Goal: Task Accomplishment & Management: Manage account settings

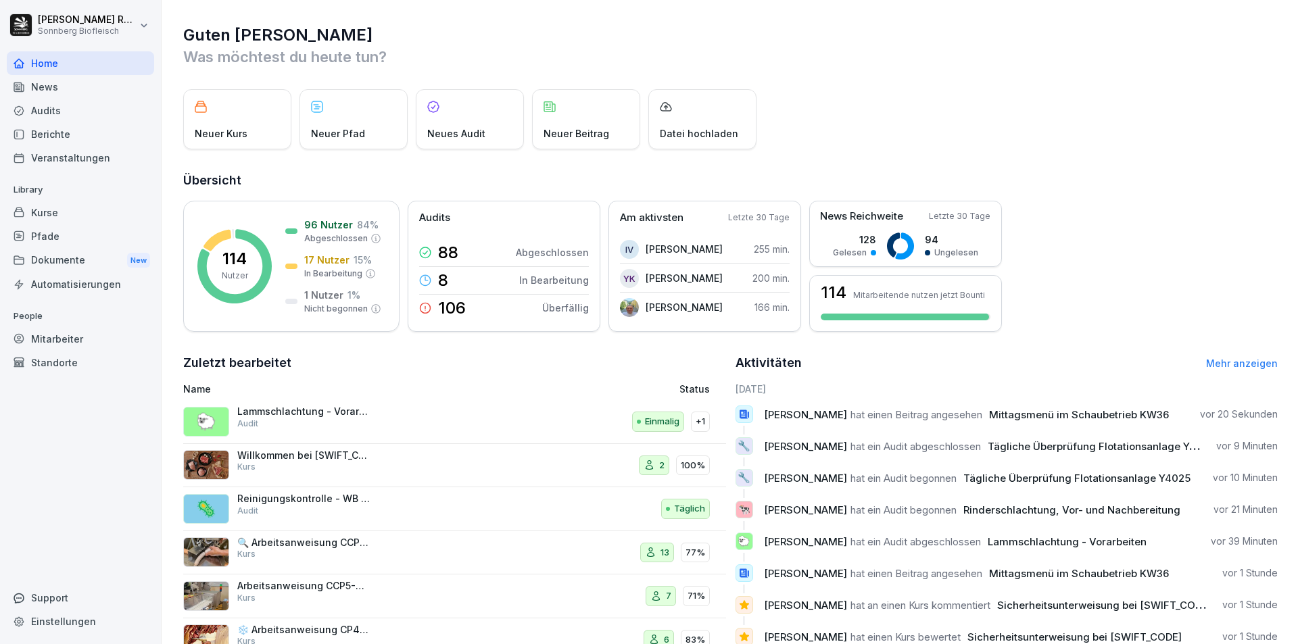
click at [52, 325] on p "People" at bounding box center [80, 316] width 147 height 22
click at [48, 334] on div "Mitarbeiter" at bounding box center [80, 339] width 147 height 24
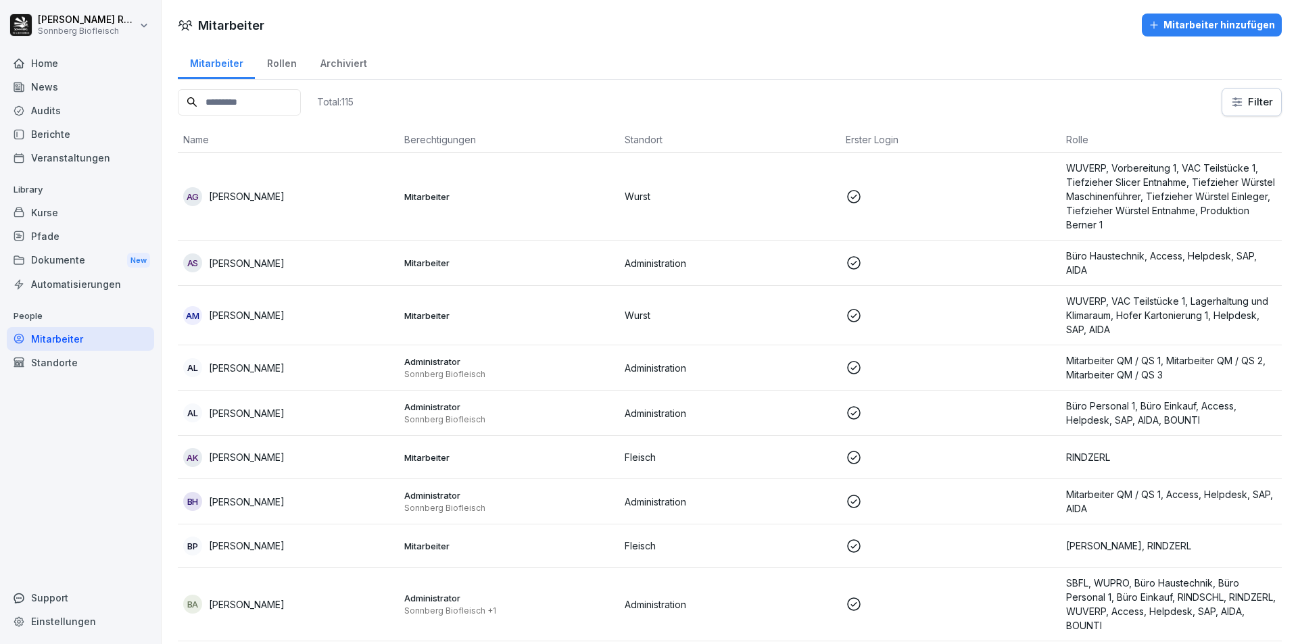
click at [342, 363] on div "AL [PERSON_NAME]" at bounding box center [288, 367] width 210 height 19
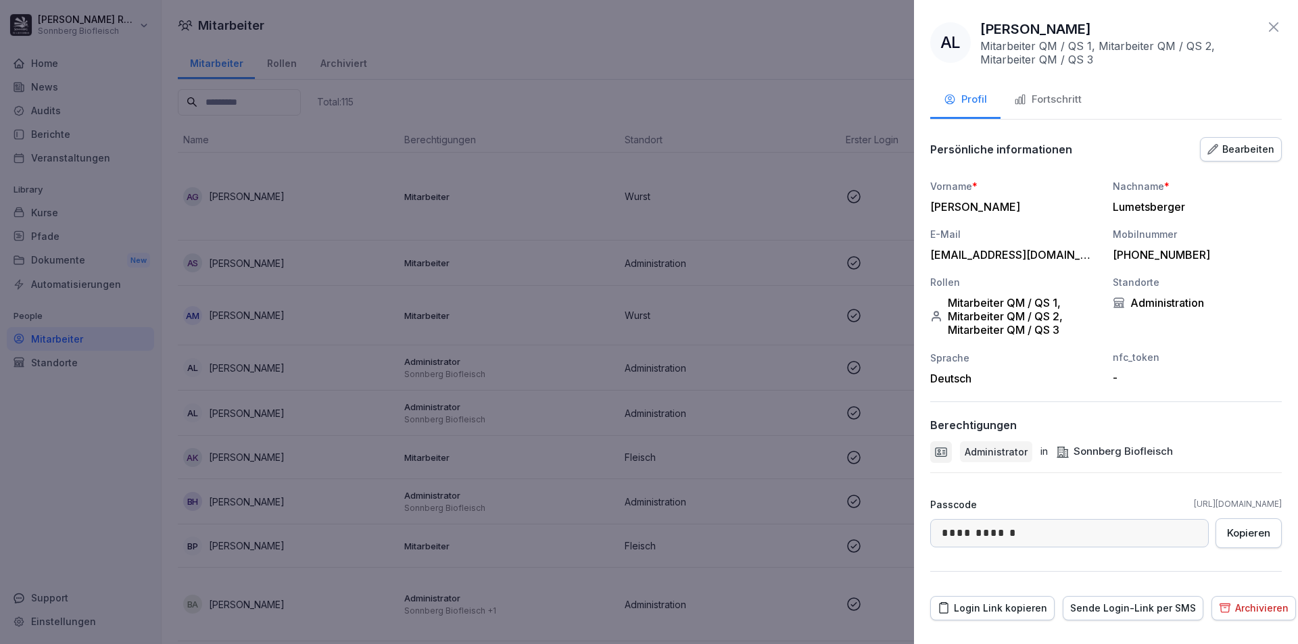
scroll to position [29, 0]
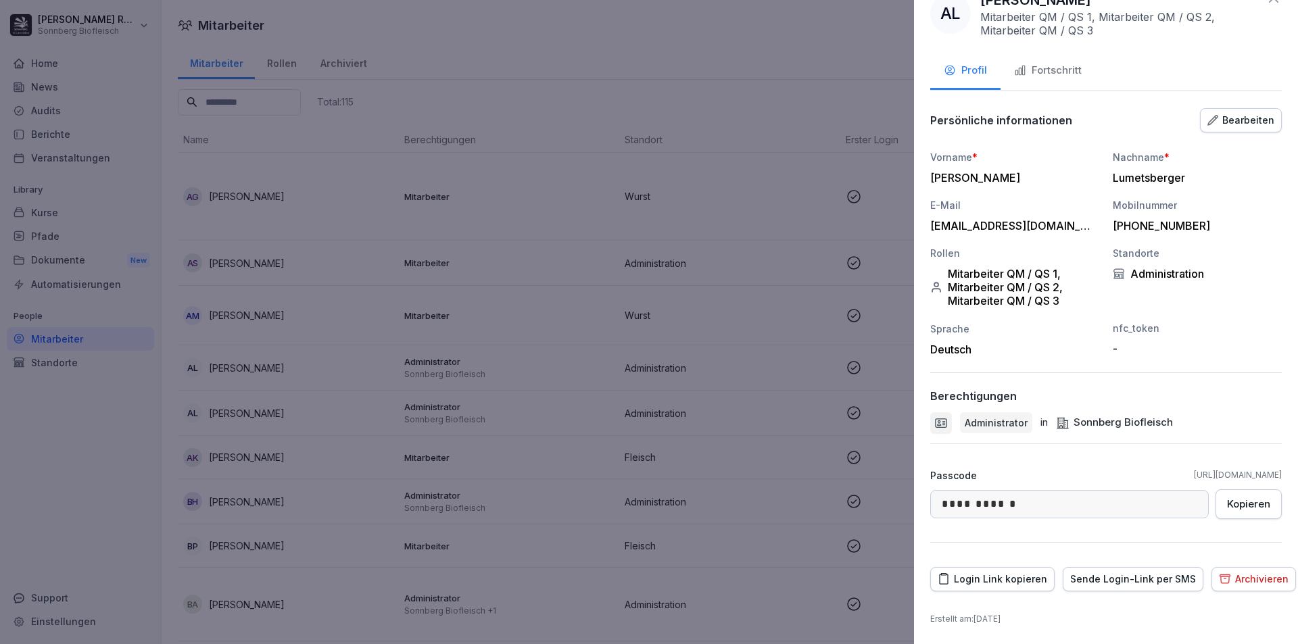
click at [991, 581] on div "Login Link kopieren" at bounding box center [991, 579] width 109 height 15
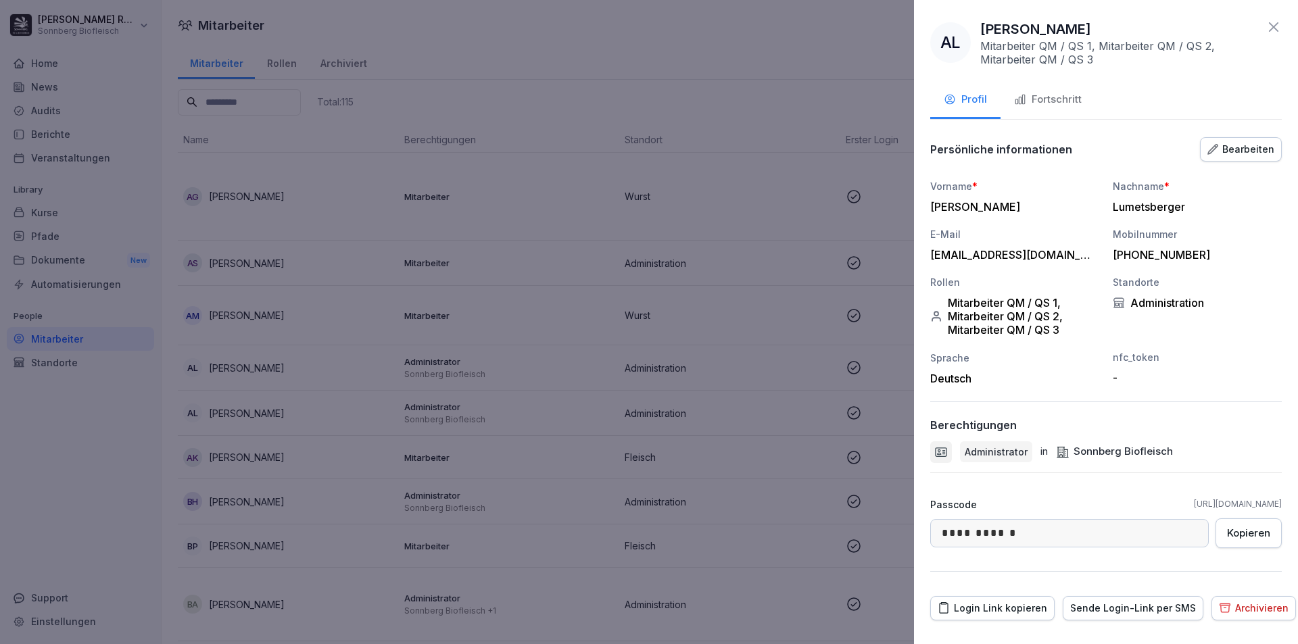
click at [1237, 153] on div "Bearbeiten" at bounding box center [1240, 149] width 67 height 15
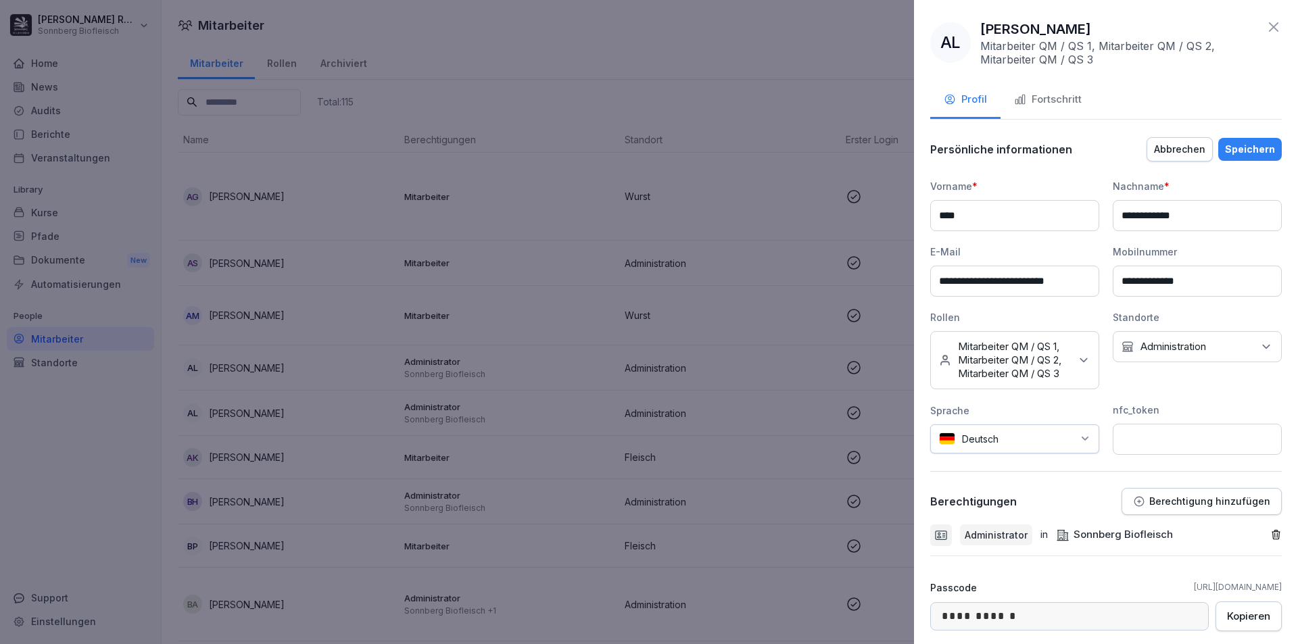
scroll to position [126, 0]
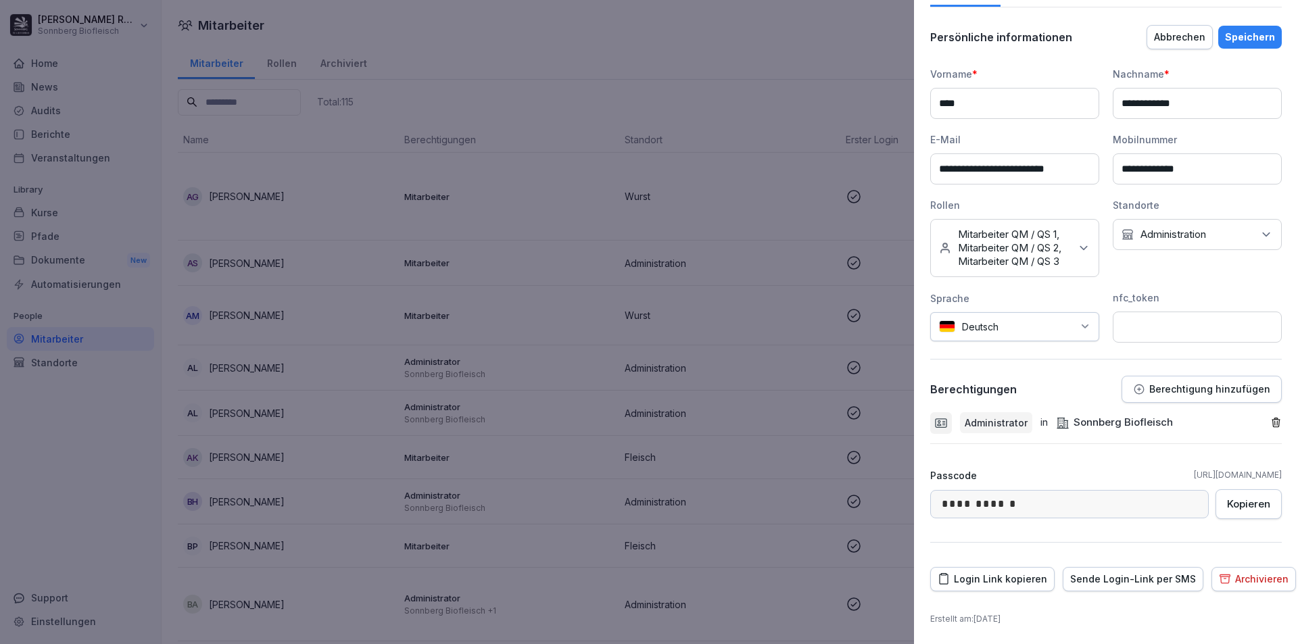
click at [1175, 228] on p "Administration" at bounding box center [1173, 235] width 66 height 14
click at [1181, 203] on div "Standorte Kein Standort Administration Administration Audits Externe Besucher F…" at bounding box center [1196, 237] width 169 height 79
click at [1219, 393] on p "Berechtigung hinzufügen" at bounding box center [1209, 389] width 121 height 11
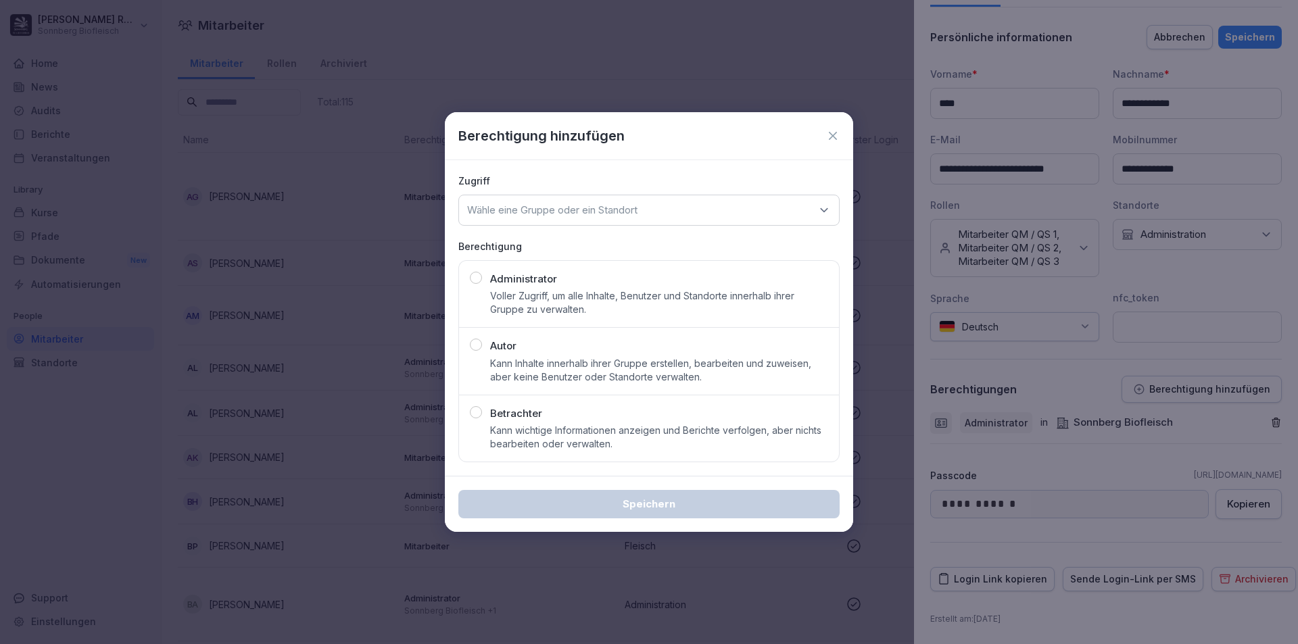
click at [679, 308] on p "Voller Zugriff, um alle Inhalte, Benutzer und Standorte innerhalb ihrer Gruppe …" at bounding box center [659, 302] width 338 height 27
click at [698, 216] on div "Wähle eine Gruppe oder ein Standort" at bounding box center [648, 210] width 381 height 31
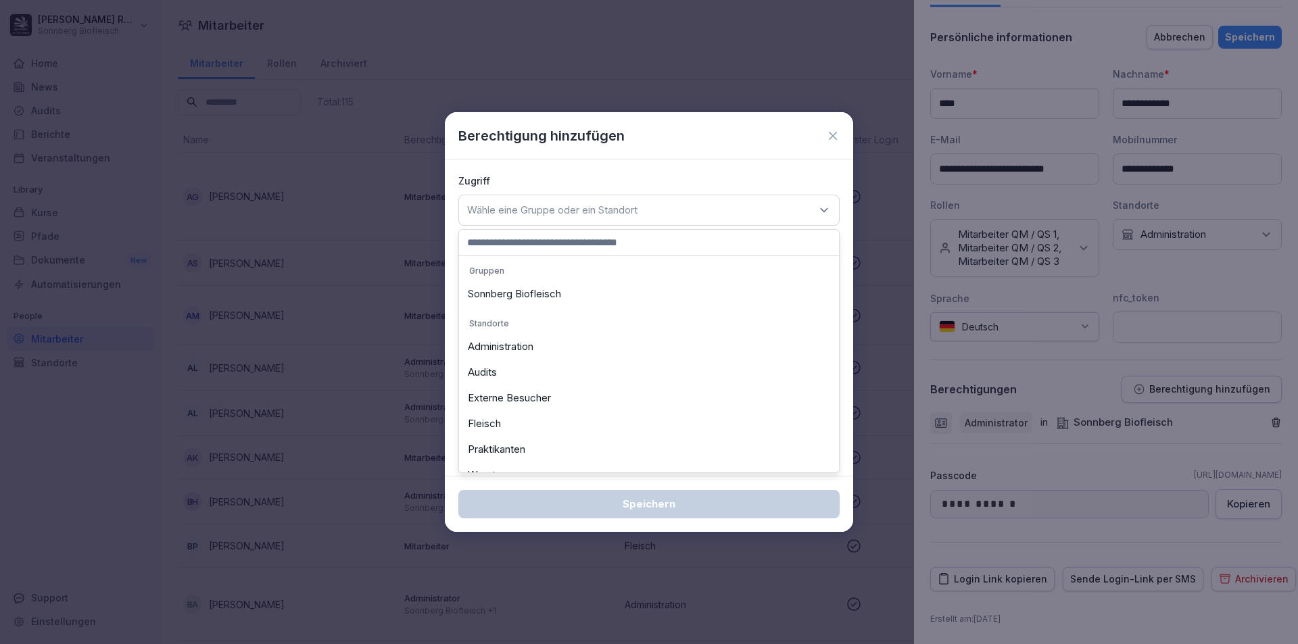
click at [583, 296] on div "Sonnberg Biofleisch" at bounding box center [648, 294] width 373 height 26
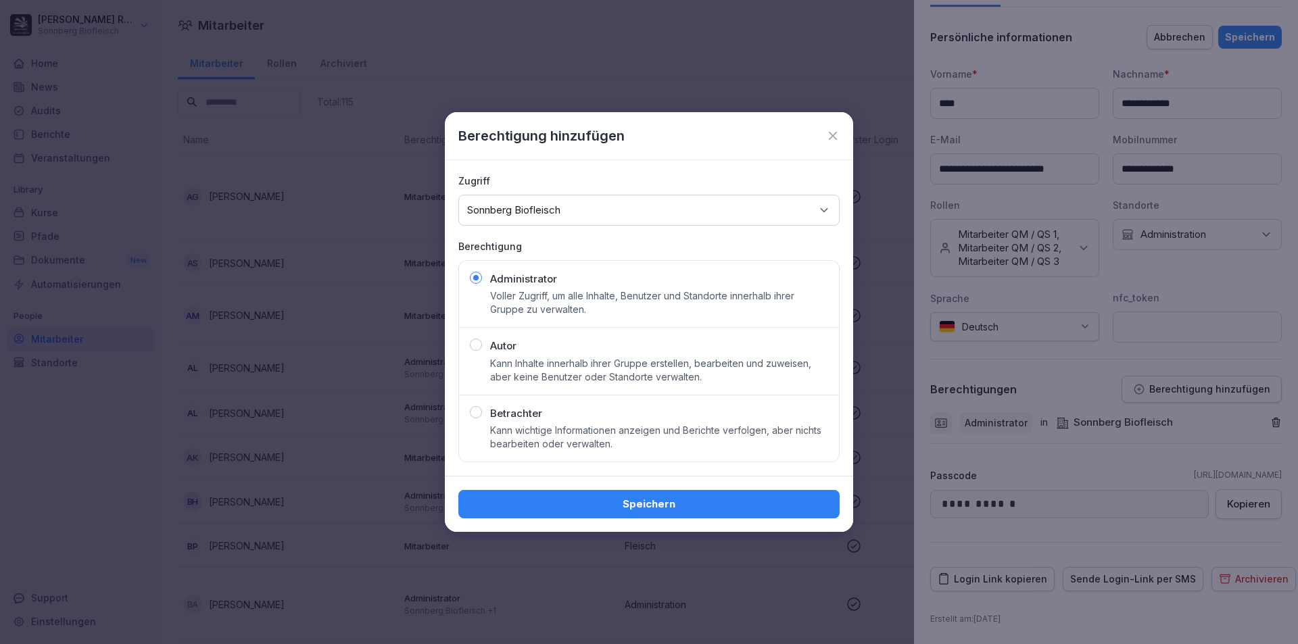
click at [754, 506] on div "Speichern" at bounding box center [649, 504] width 360 height 15
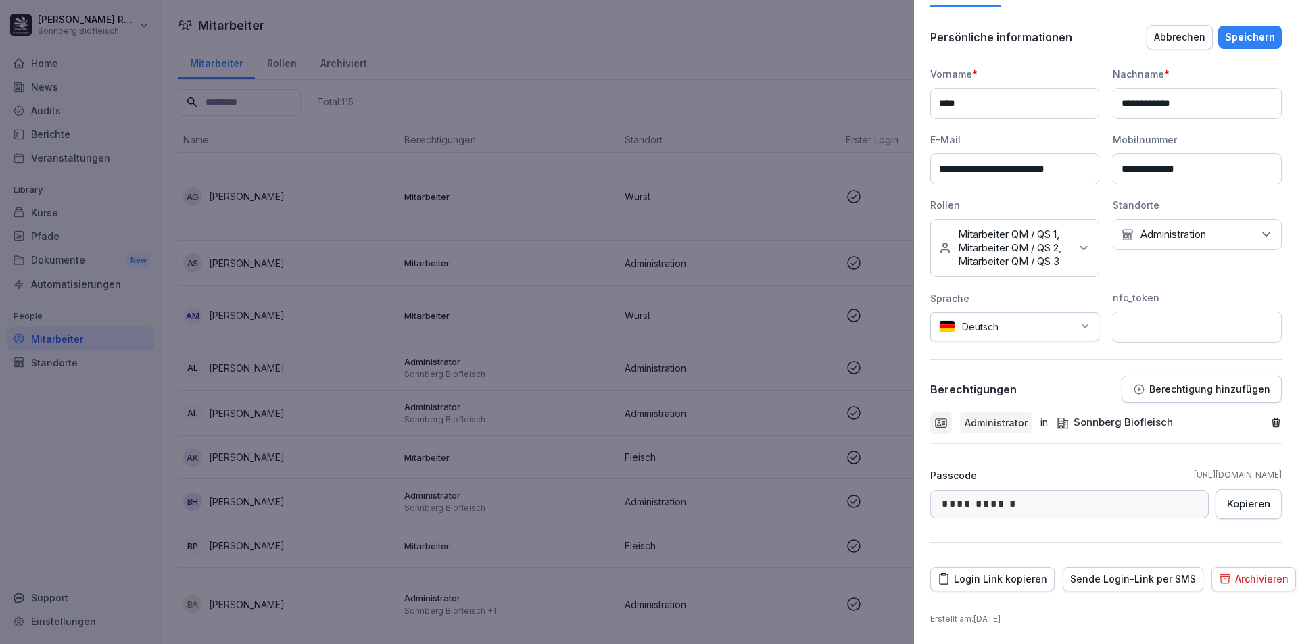
scroll to position [0, 0]
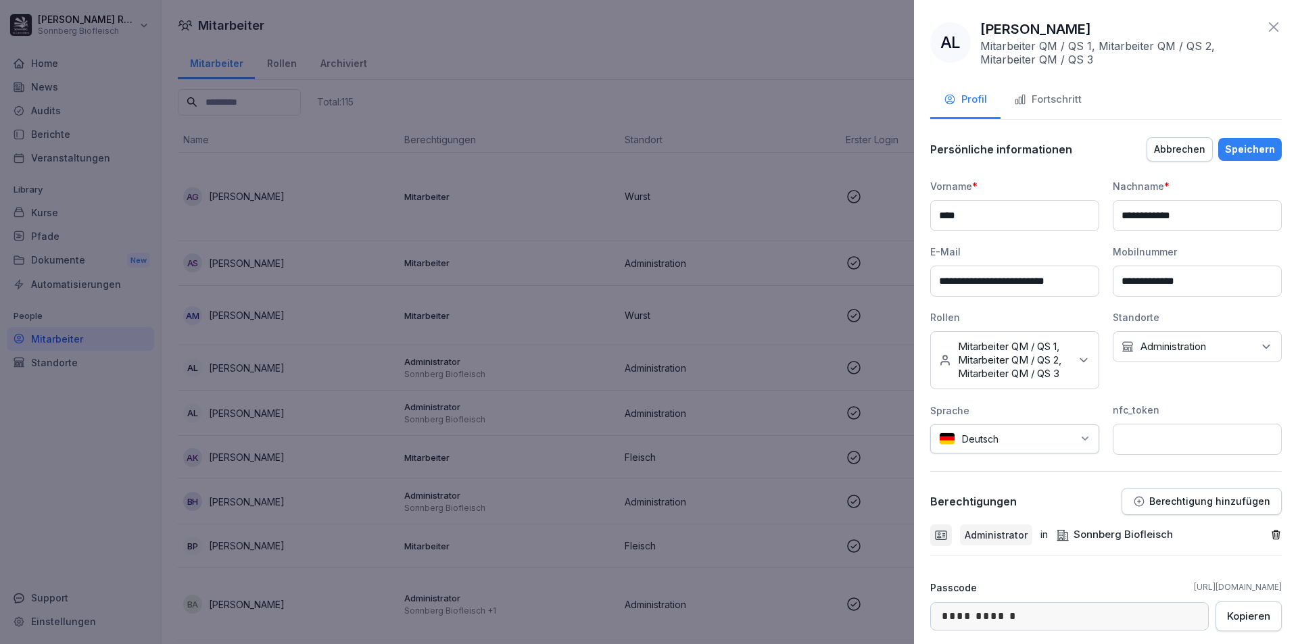
click at [1047, 104] on div "Fortschritt" at bounding box center [1048, 100] width 68 height 16
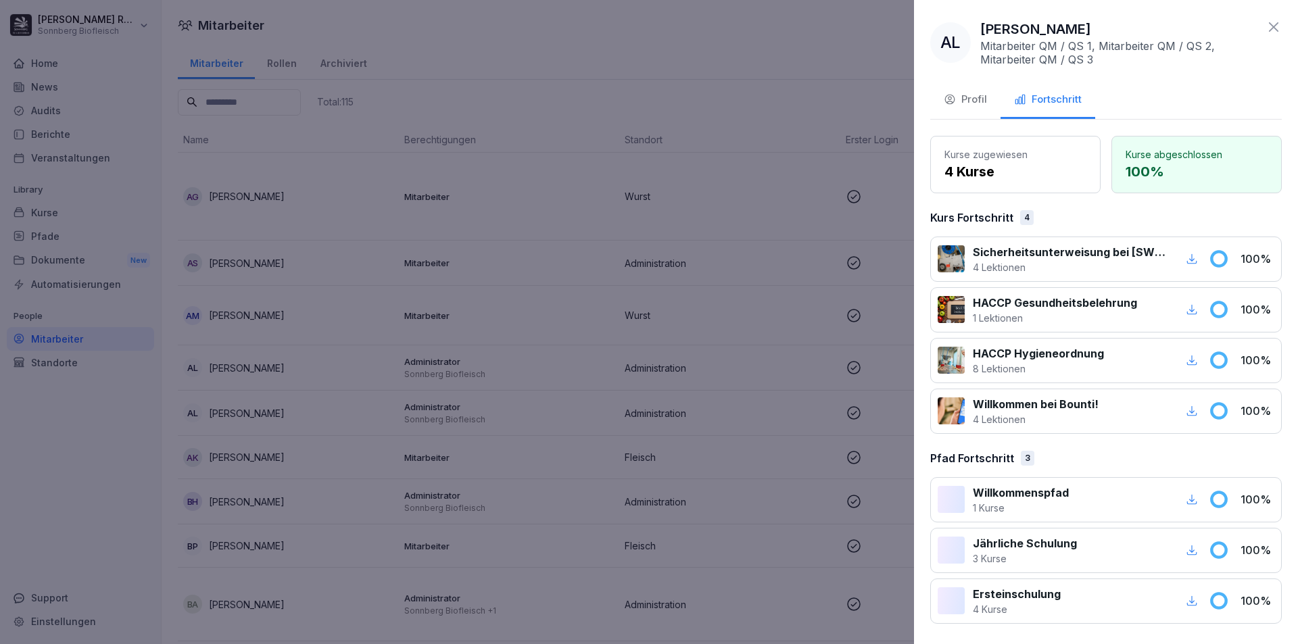
click at [976, 98] on div "Profil" at bounding box center [964, 100] width 43 height 16
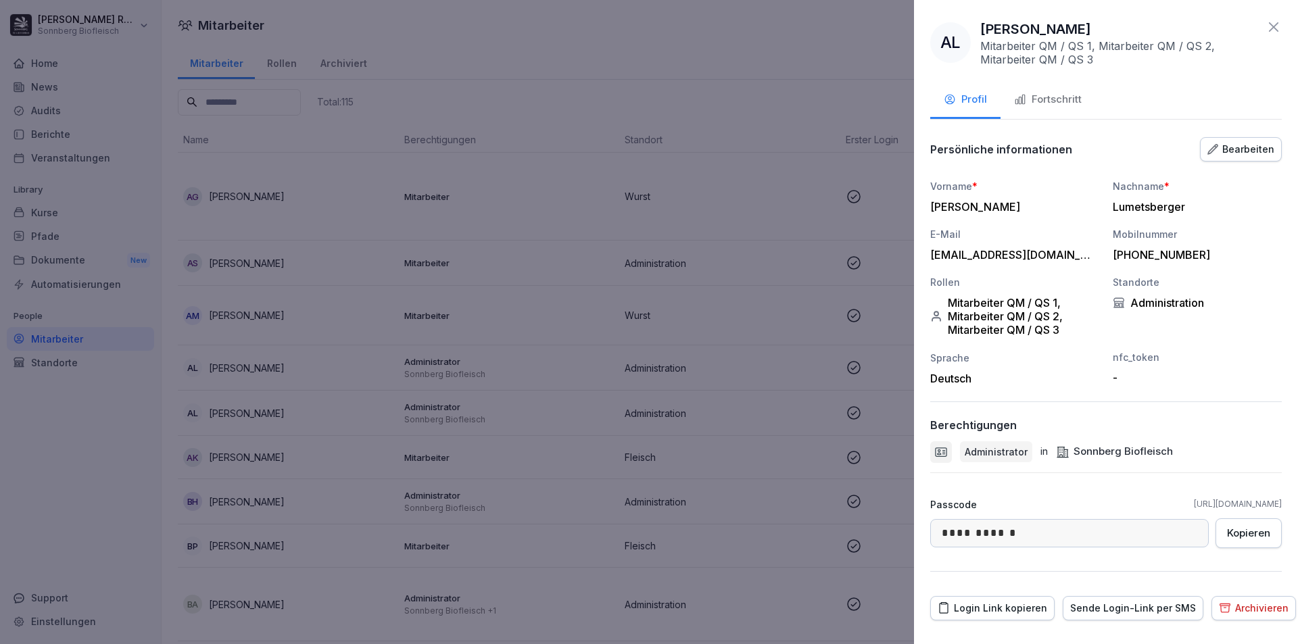
scroll to position [29, 0]
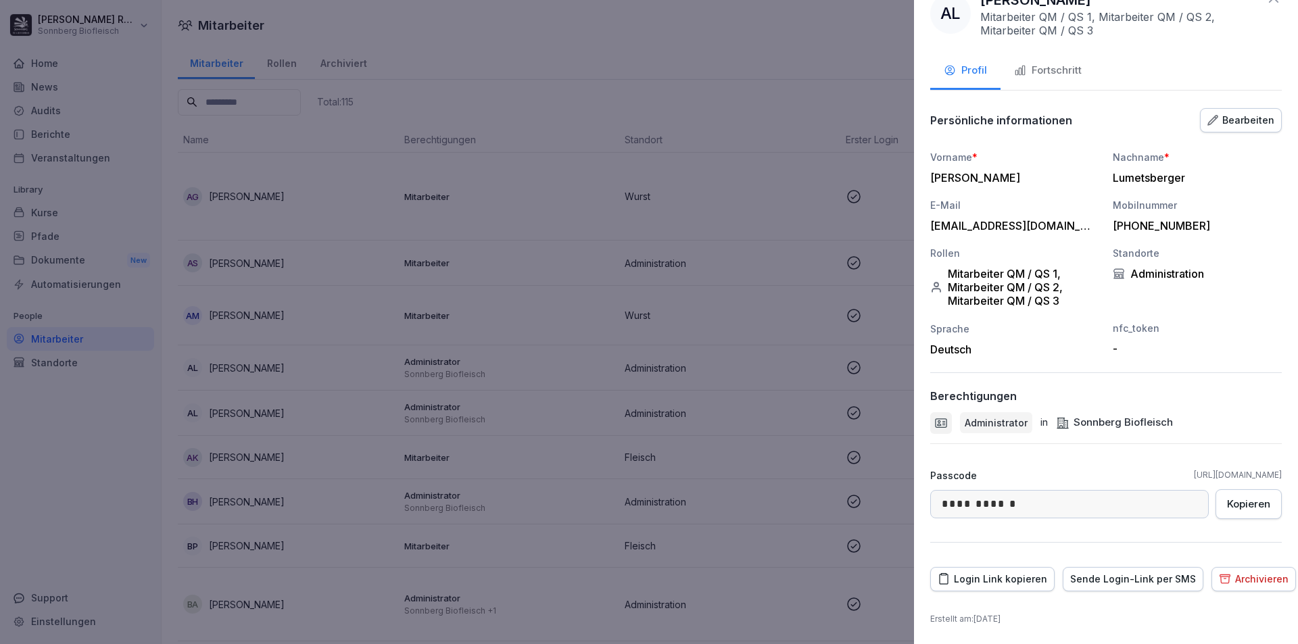
click at [848, 74] on div at bounding box center [649, 322] width 1298 height 644
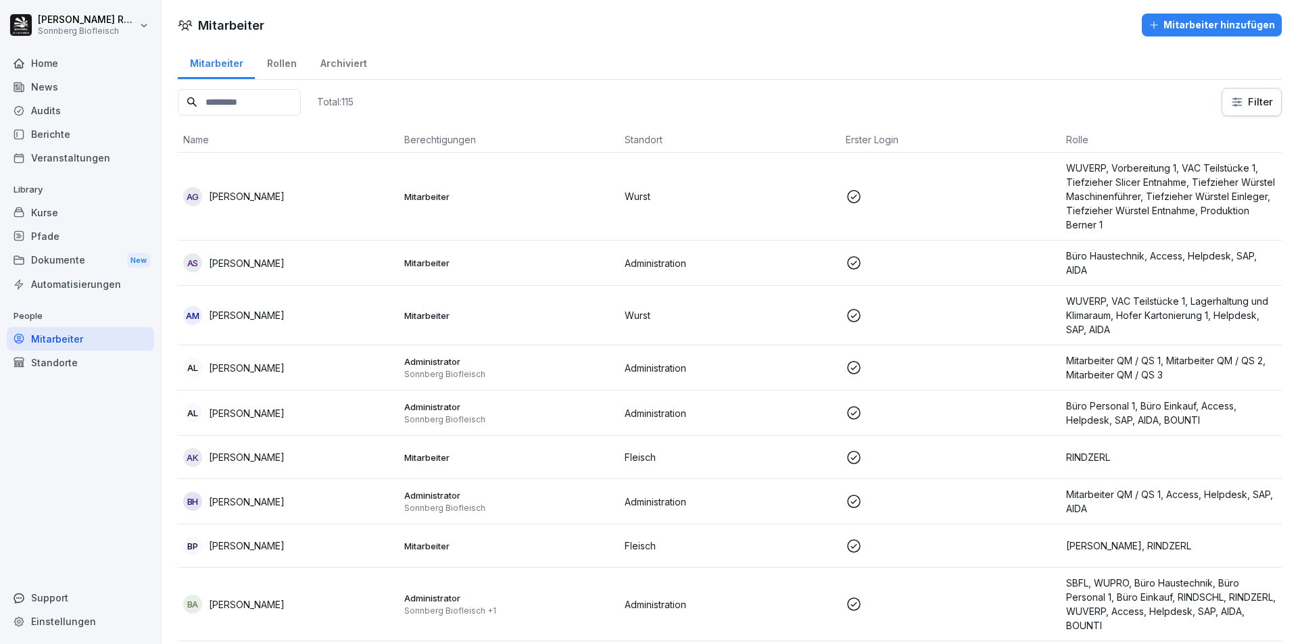
click at [285, 71] on div "Rollen" at bounding box center [281, 62] width 53 height 34
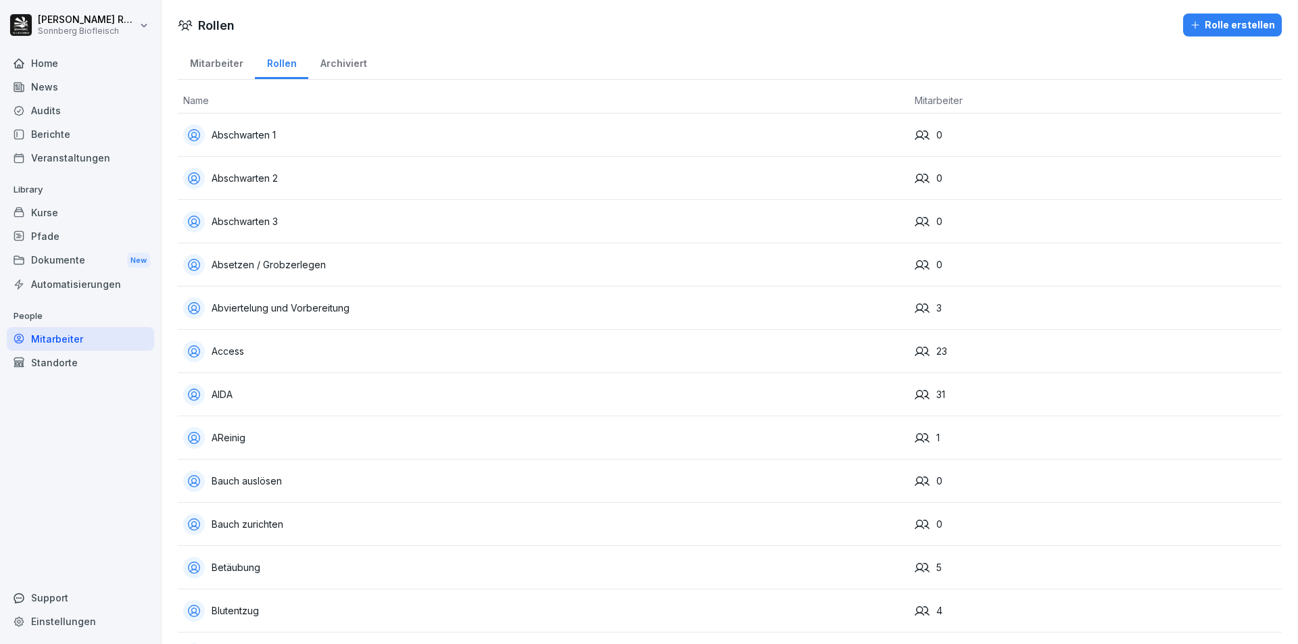
click at [337, 70] on div "Archiviert" at bounding box center [343, 62] width 70 height 34
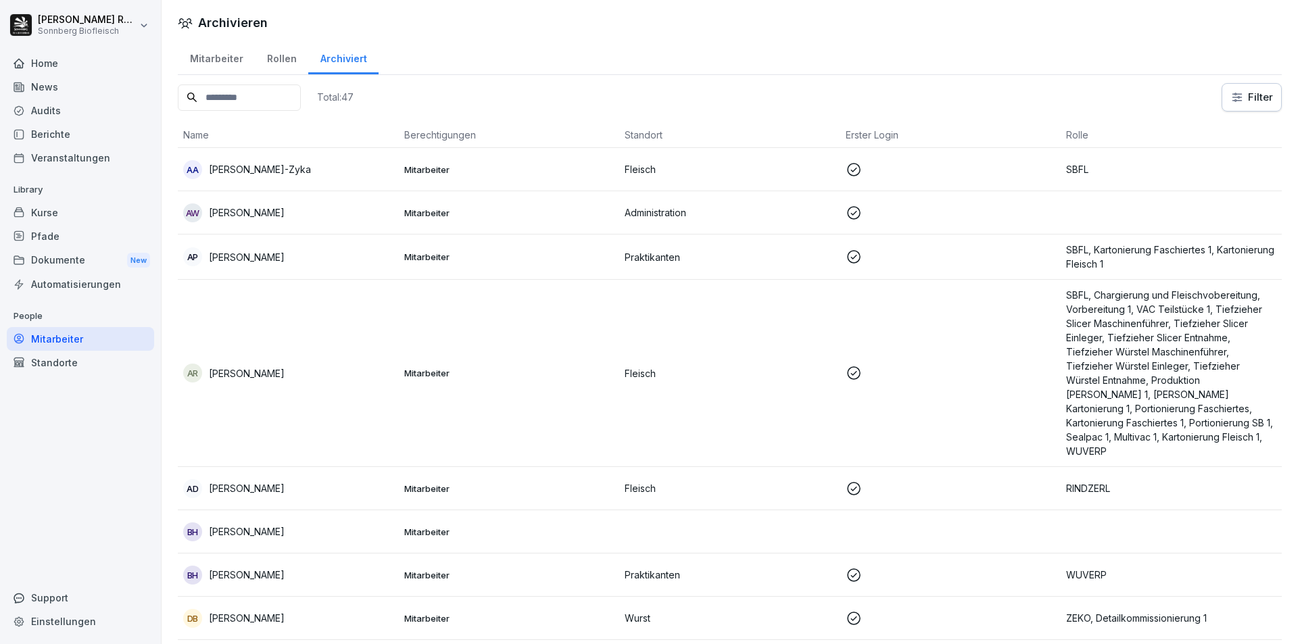
click at [198, 63] on div "Mitarbeiter" at bounding box center [216, 57] width 77 height 34
